Goal: Task Accomplishment & Management: Manage account settings

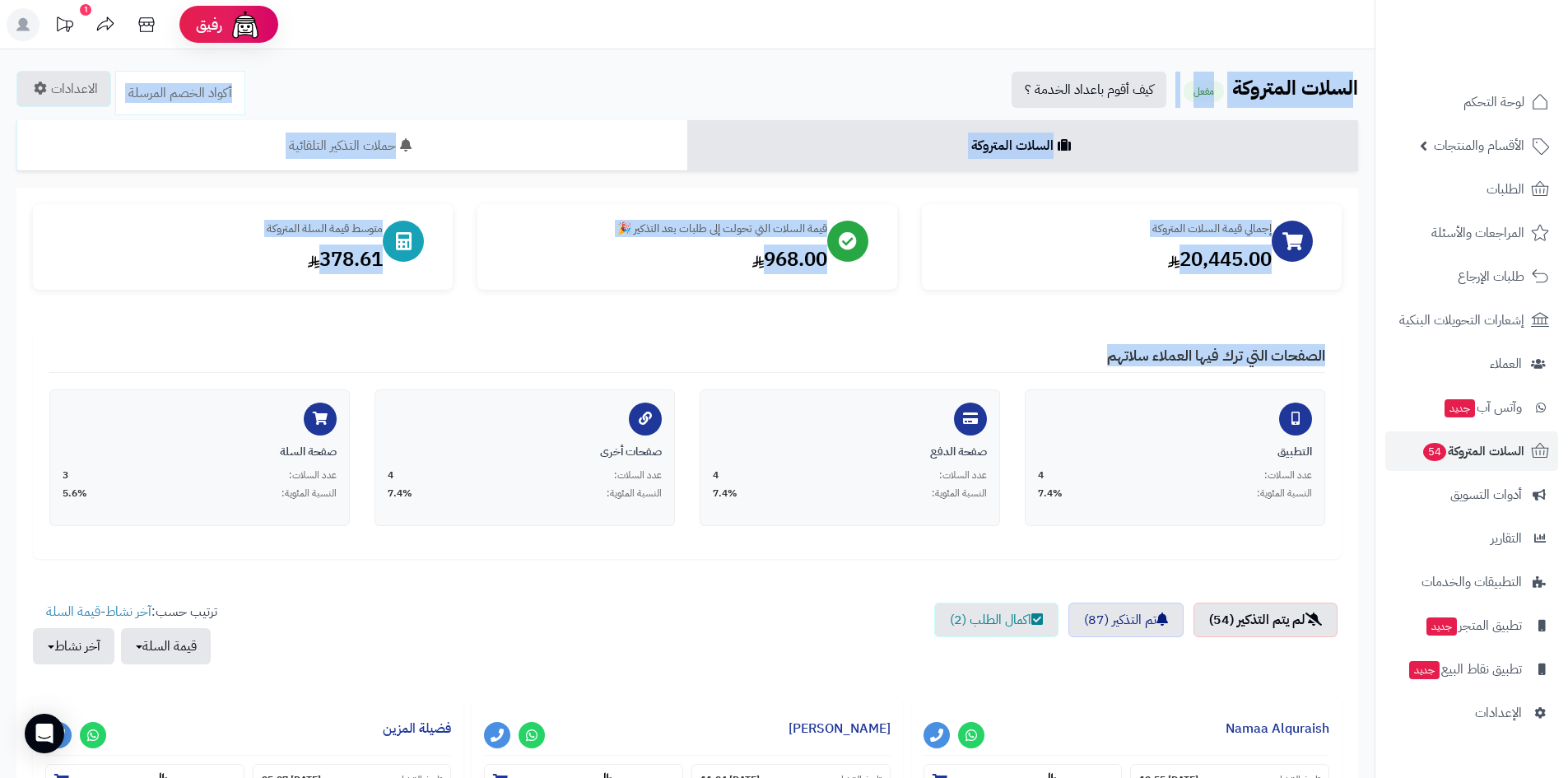
drag, startPoint x: 571, startPoint y: 343, endPoint x: 1354, endPoint y: 62, distance: 831.9
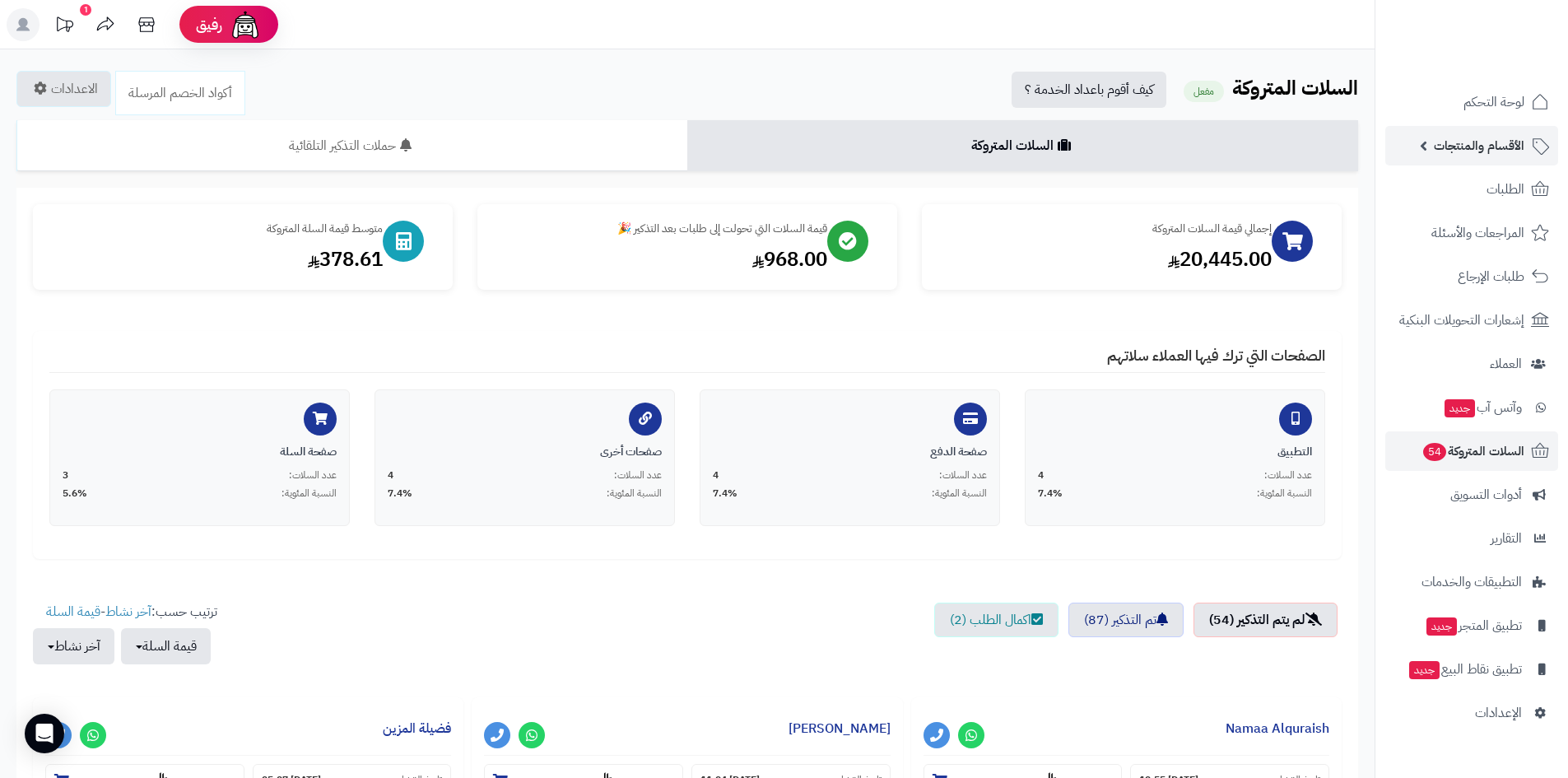
click at [1448, 146] on span "الأقسام والمنتجات" at bounding box center [1479, 146] width 91 height 23
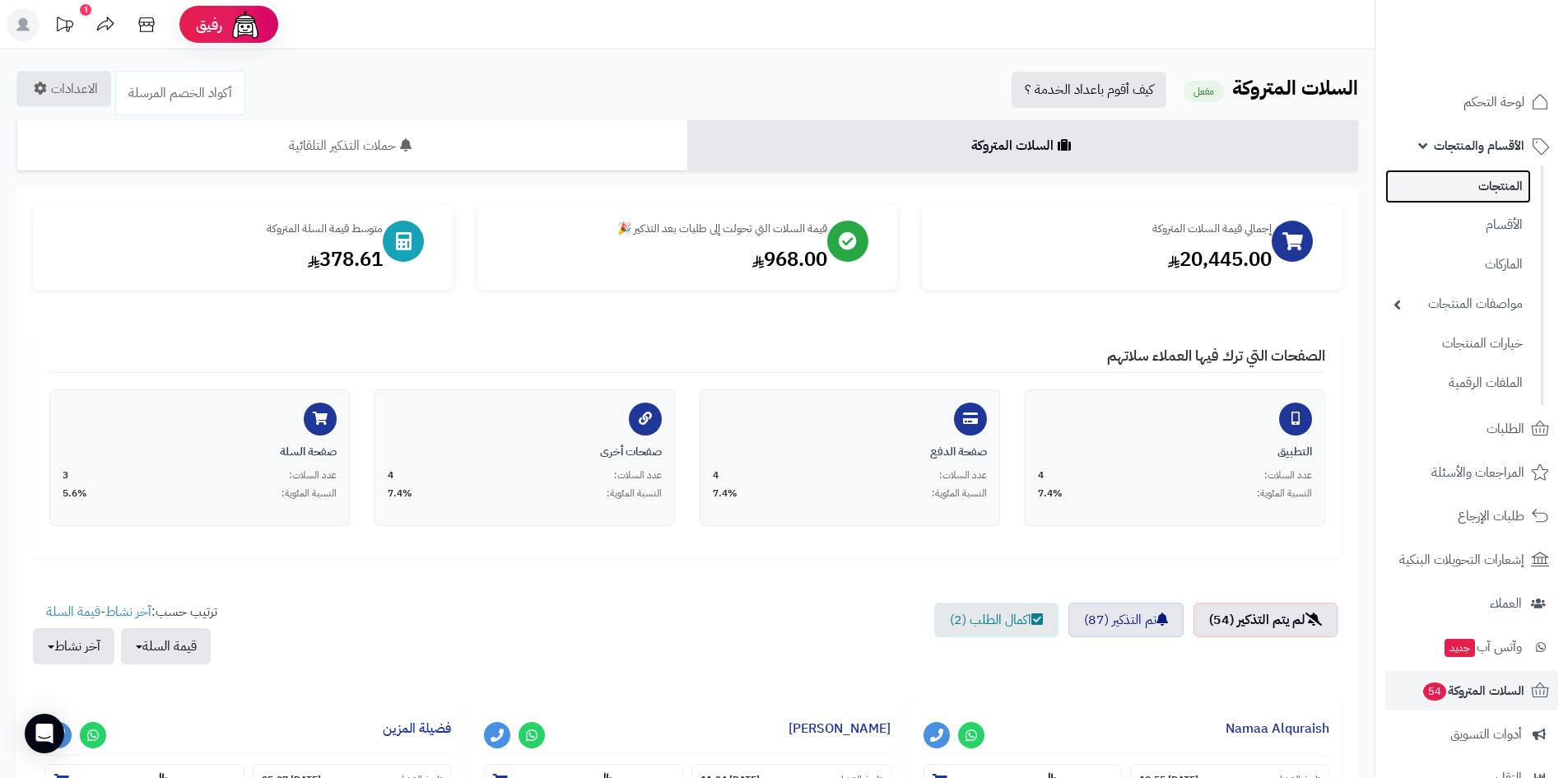
click at [1481, 197] on link "المنتجات" at bounding box center [1459, 187] width 146 height 34
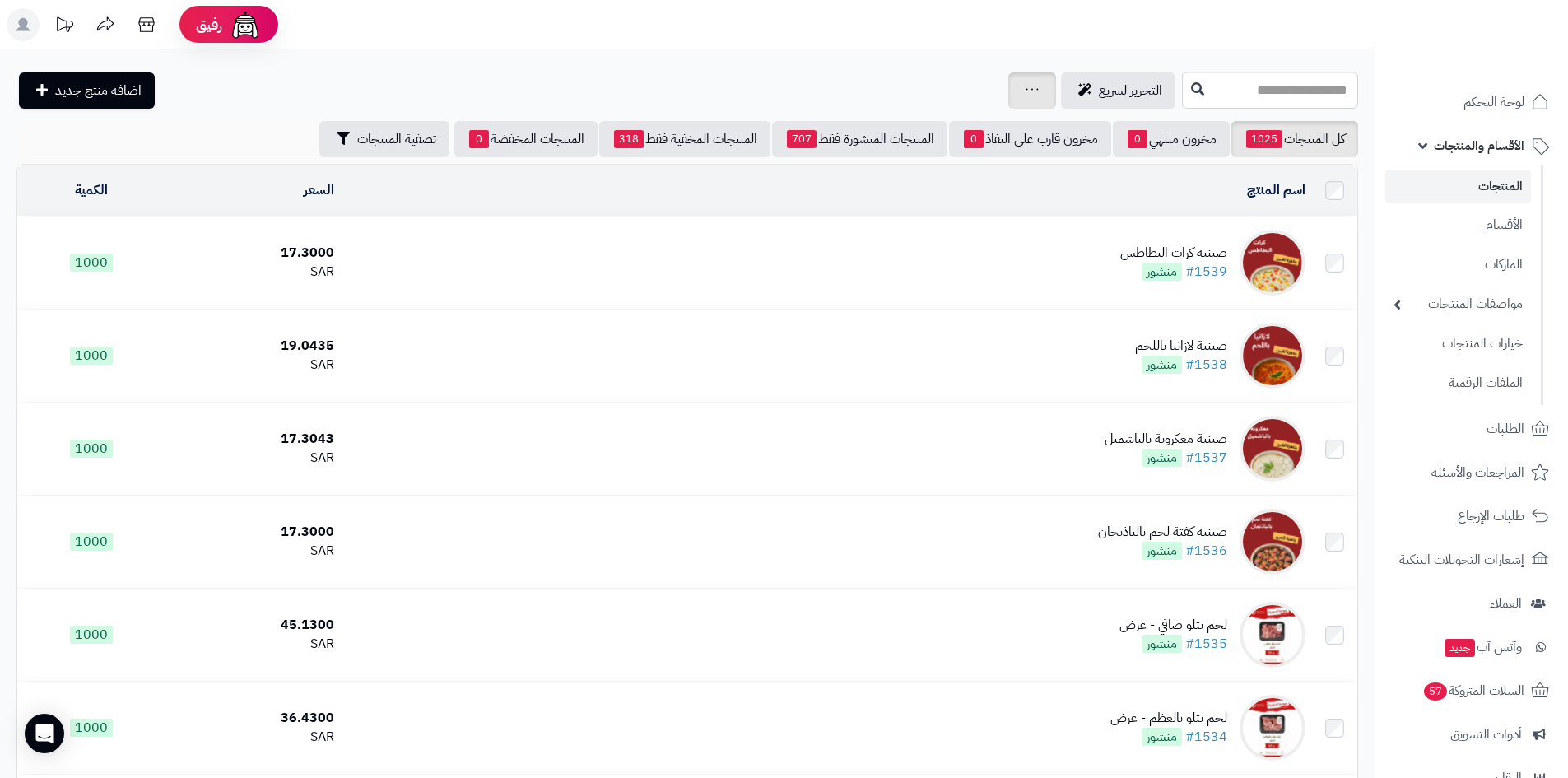
click at [1026, 84] on icon at bounding box center [1033, 89] width 13 height 10
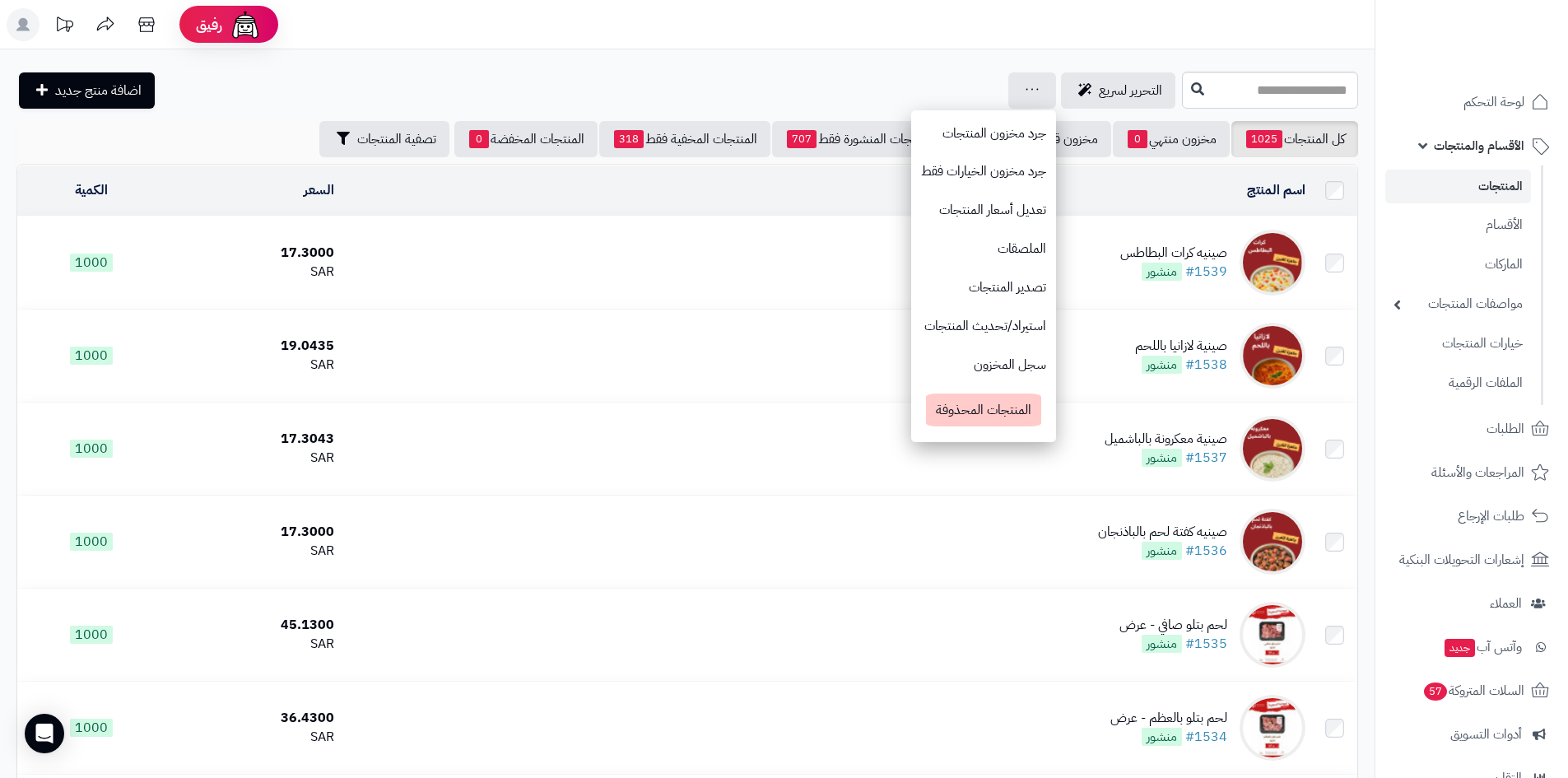
click at [735, 41] on header "رفيق ! الطلبات معالجة مكتمل إرجاع المنتجات العملاء المتواجدون الان 185 عملاء من…" at bounding box center [784, 24] width 1568 height 50
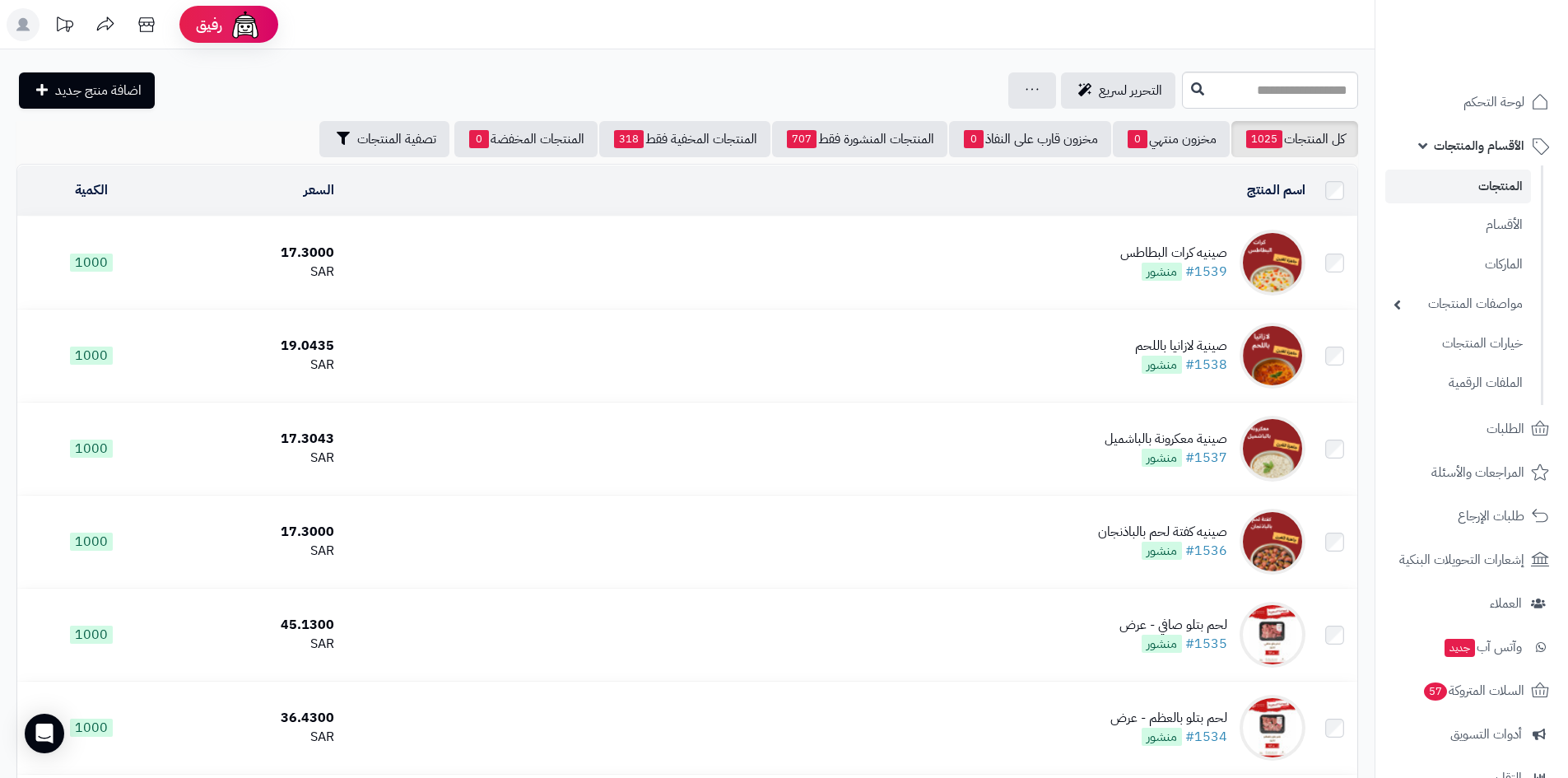
drag, startPoint x: 236, startPoint y: 145, endPoint x: 858, endPoint y: 58, distance: 628.1
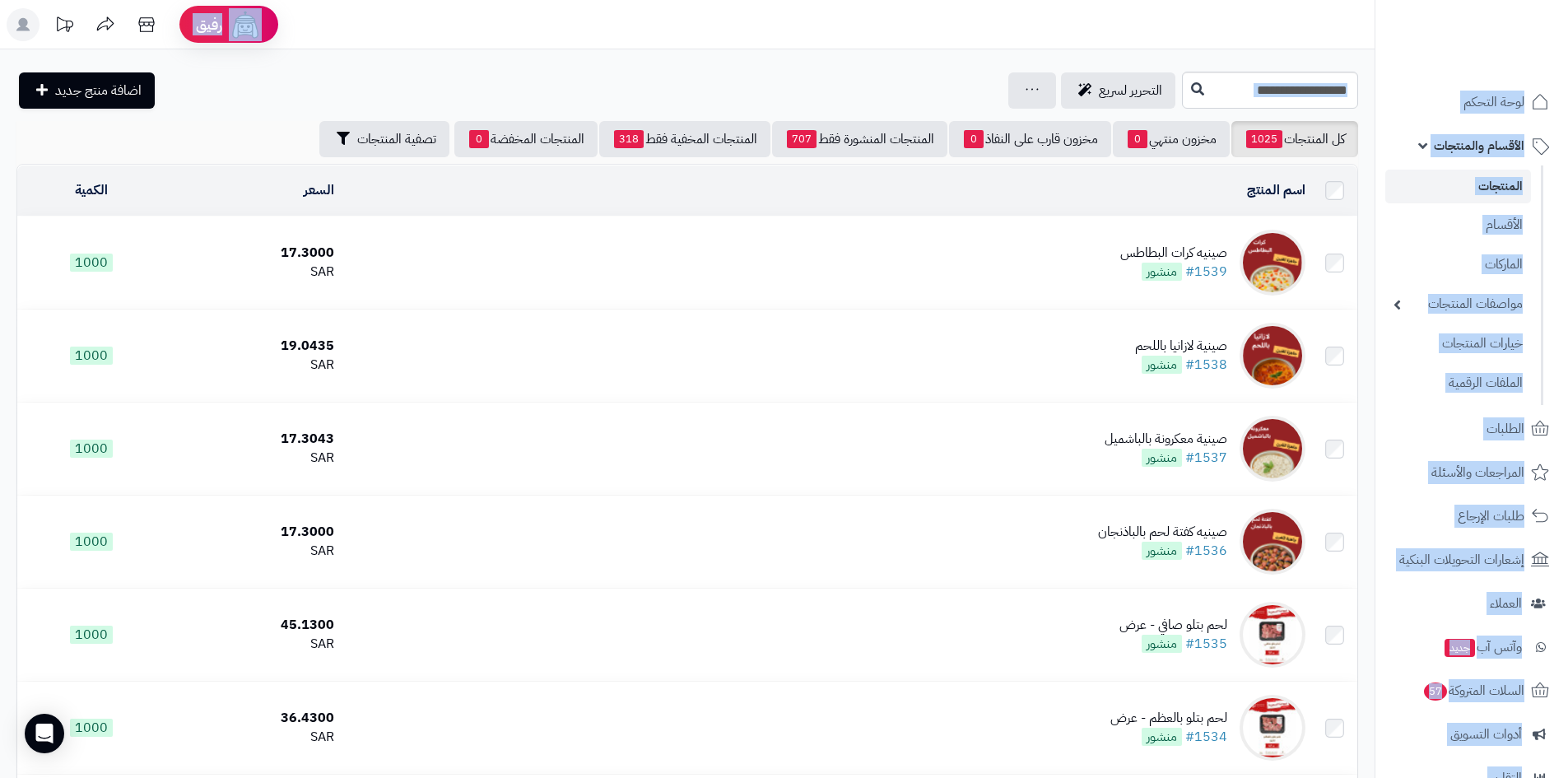
drag, startPoint x: 322, startPoint y: 85, endPoint x: 321, endPoint y: 21, distance: 64.0
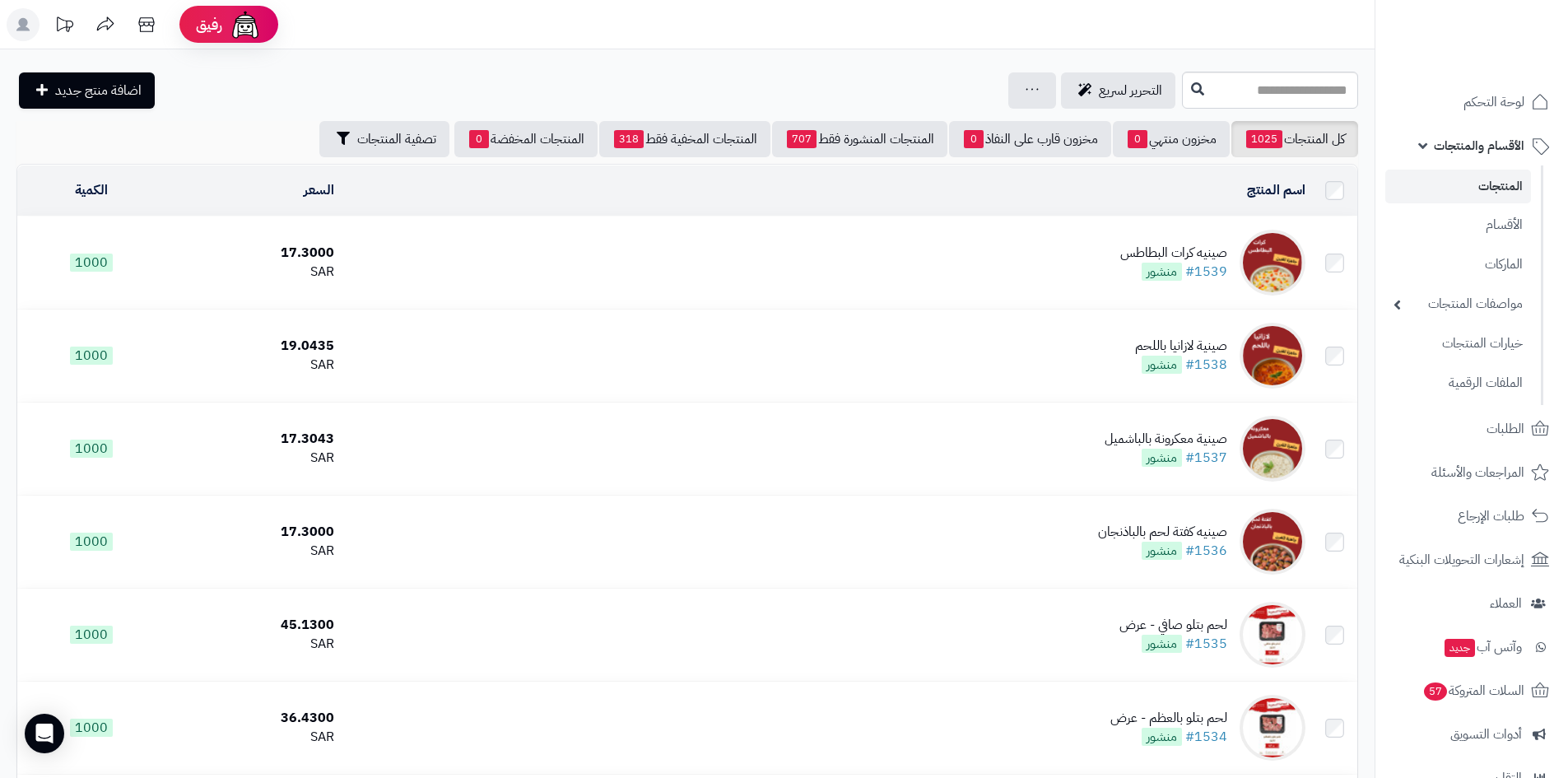
click at [423, 47] on header "رفيق ! الطلبات معالجة مكتمل إرجاع المنتجات العملاء المتواجدون الان 185 عملاء من…" at bounding box center [784, 24] width 1568 height 50
drag, startPoint x: 247, startPoint y: 106, endPoint x: 1271, endPoint y: 57, distance: 1025.2
drag, startPoint x: 997, startPoint y: 98, endPoint x: 118, endPoint y: 200, distance: 884.9
